Goal: Navigation & Orientation: Understand site structure

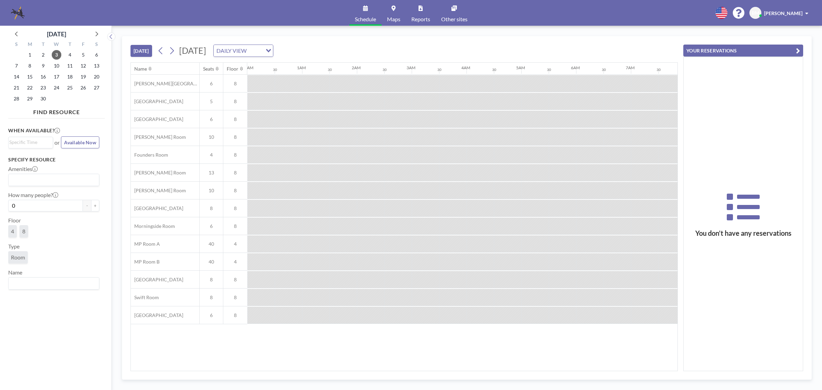
scroll to position [0, 768]
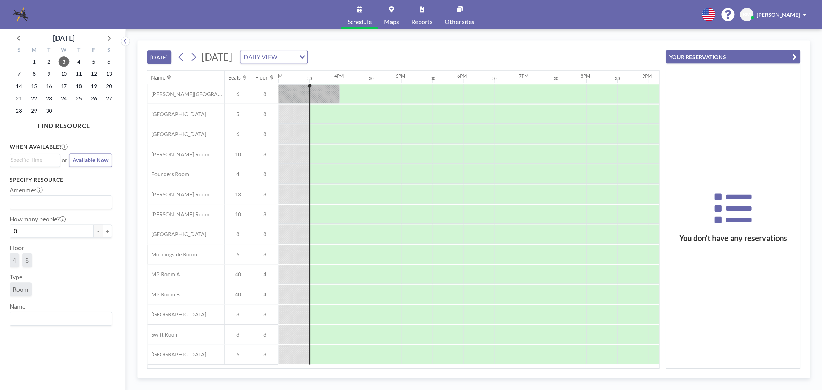
scroll to position [0, 822]
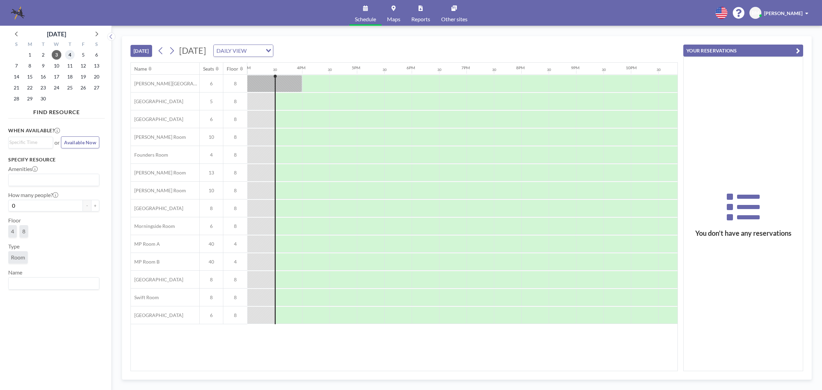
click at [70, 54] on span "4" at bounding box center [70, 55] width 10 height 10
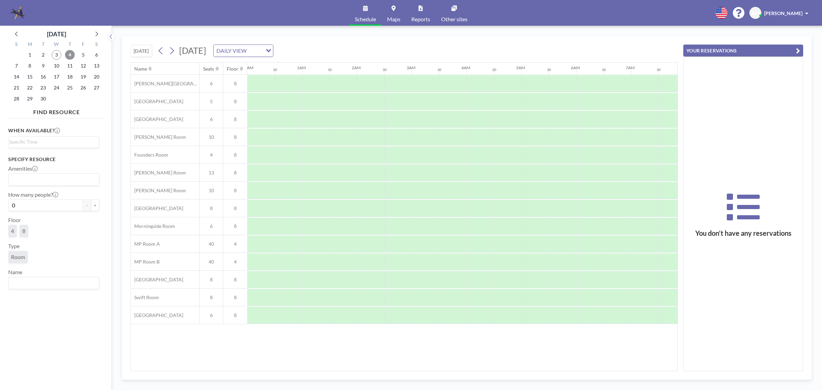
scroll to position [0, 411]
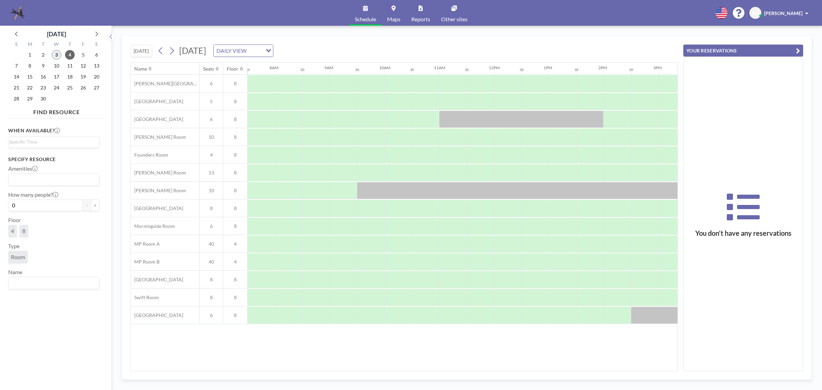
click at [57, 57] on span "3" at bounding box center [57, 55] width 10 height 10
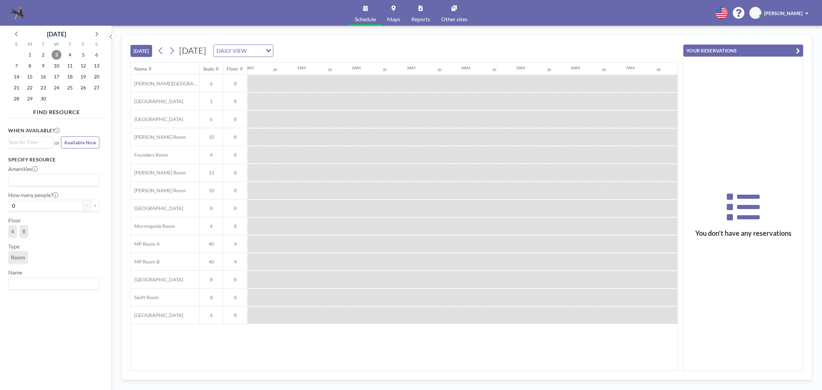
scroll to position [0, 822]
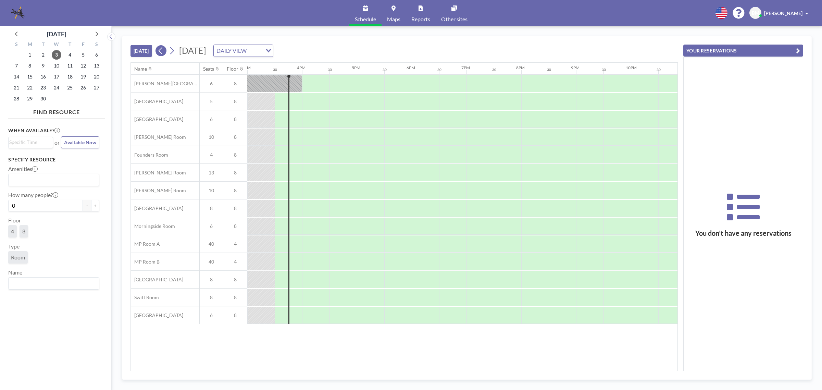
click at [160, 50] on icon at bounding box center [161, 51] width 7 height 10
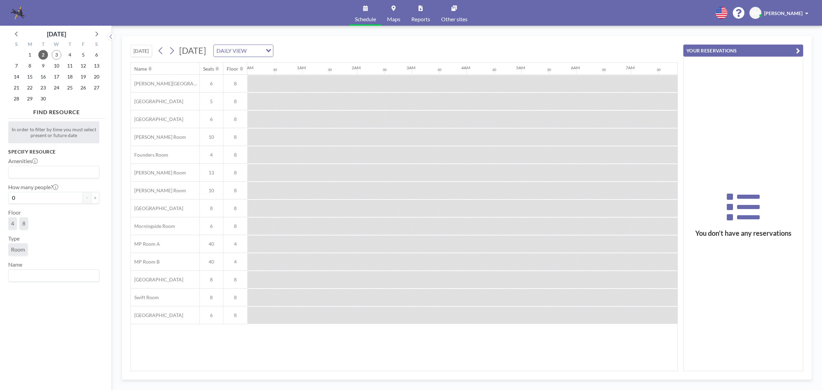
scroll to position [0, 439]
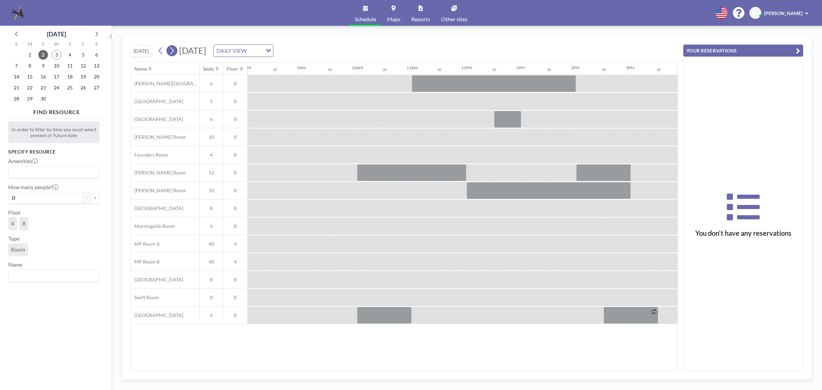
click at [175, 51] on icon at bounding box center [172, 51] width 7 height 10
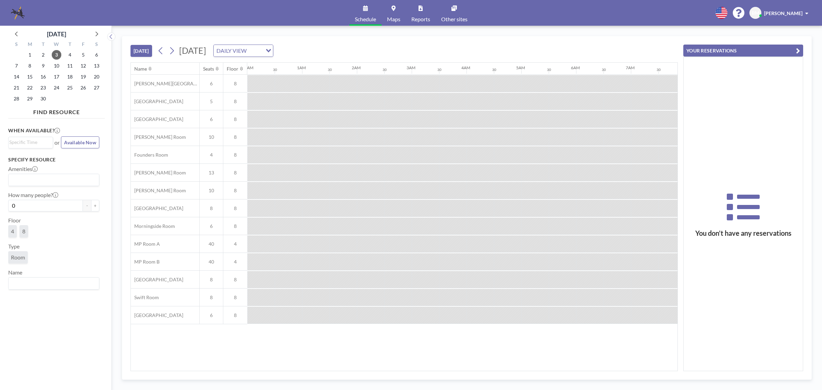
scroll to position [0, 822]
